Goal: Find specific page/section: Find specific page/section

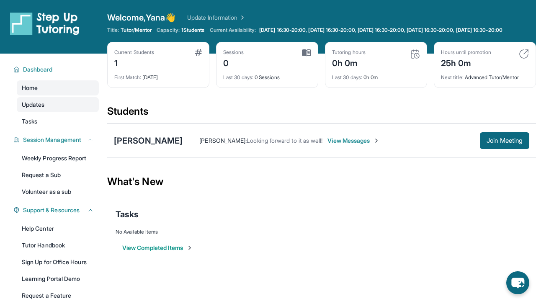
click at [41, 112] on link "Updates" at bounding box center [58, 104] width 82 height 15
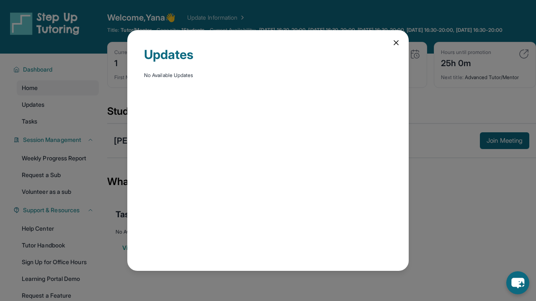
click at [394, 40] on icon at bounding box center [396, 43] width 8 height 8
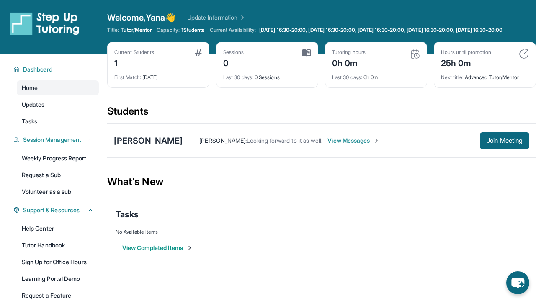
click at [115, 69] on div "1" at bounding box center [134, 62] width 40 height 13
click at [129, 56] on div "Current Students" at bounding box center [134, 52] width 40 height 7
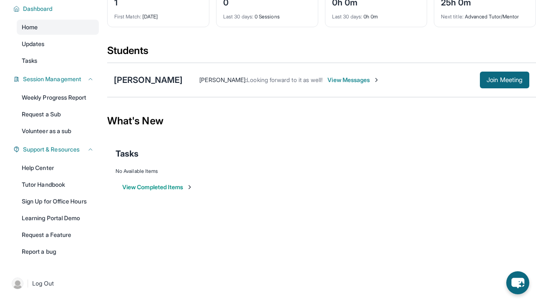
scroll to position [67, 0]
click at [160, 78] on div "[PERSON_NAME]" at bounding box center [148, 80] width 69 height 12
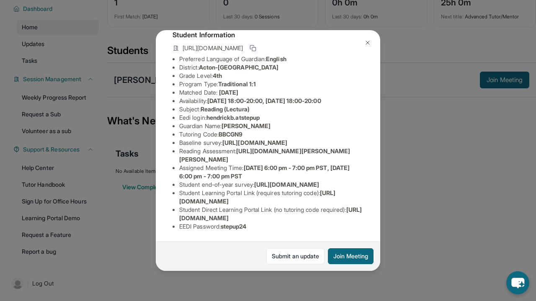
scroll to position [111, 0]
drag, startPoint x: 325, startPoint y: 201, endPoint x: 178, endPoint y: 203, distance: 147.9
click at [178, 203] on ul "Preferred Language of Guardian: English District: Acton-[GEOGRAPHIC_DATA] Unifi…" at bounding box center [268, 143] width 191 height 176
copy li "[URL][DOMAIN_NAME]"
click at [282, 164] on li "Assigned Meeting Time : [DATE] 6:00 pm - 7:00 pm PST, [DATE] 6:00 pm - 7:00 pm …" at bounding box center [271, 172] width 184 height 17
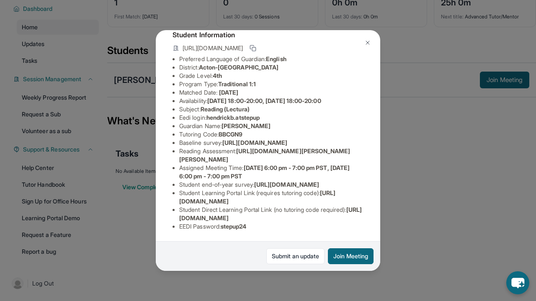
scroll to position [57, 0]
drag, startPoint x: 250, startPoint y: 129, endPoint x: 223, endPoint y: 133, distance: 27.1
click at [223, 133] on li "Tutoring Code : BBCGN9" at bounding box center [271, 134] width 184 height 8
copy li "BBCGN9"
click at [369, 41] on img at bounding box center [367, 42] width 7 height 7
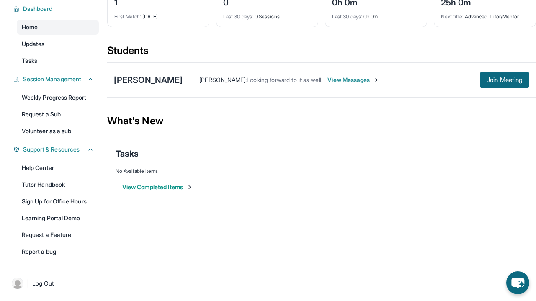
scroll to position [67, 0]
click at [45, 187] on link "Tutor Handbook" at bounding box center [58, 184] width 82 height 15
